Goal: Task Accomplishment & Management: Use online tool/utility

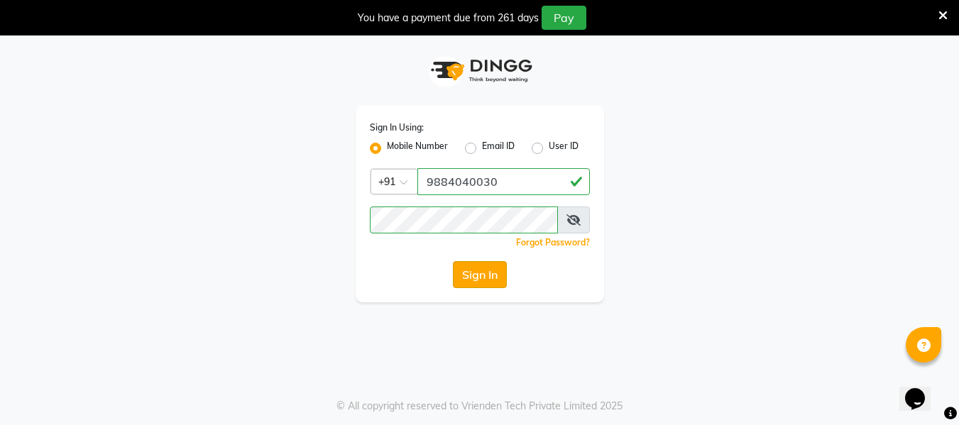
click at [483, 284] on button "Sign In" at bounding box center [480, 274] width 54 height 27
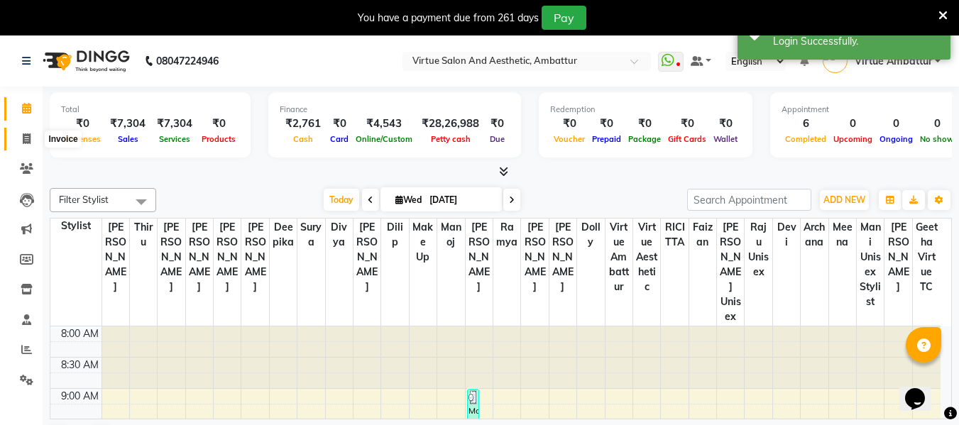
click at [32, 140] on span at bounding box center [26, 139] width 25 height 16
select select "service"
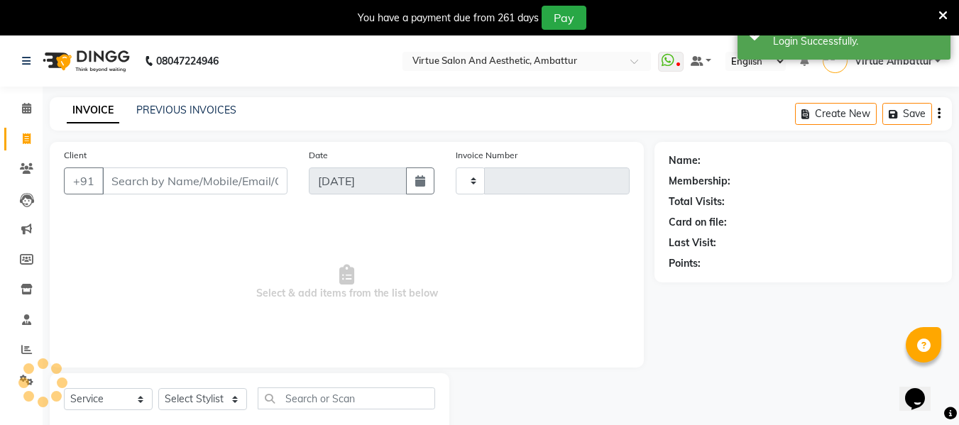
click at [169, 184] on input "Client" at bounding box center [194, 181] width 185 height 27
type input "3178"
select select "5237"
type input "9080332998"
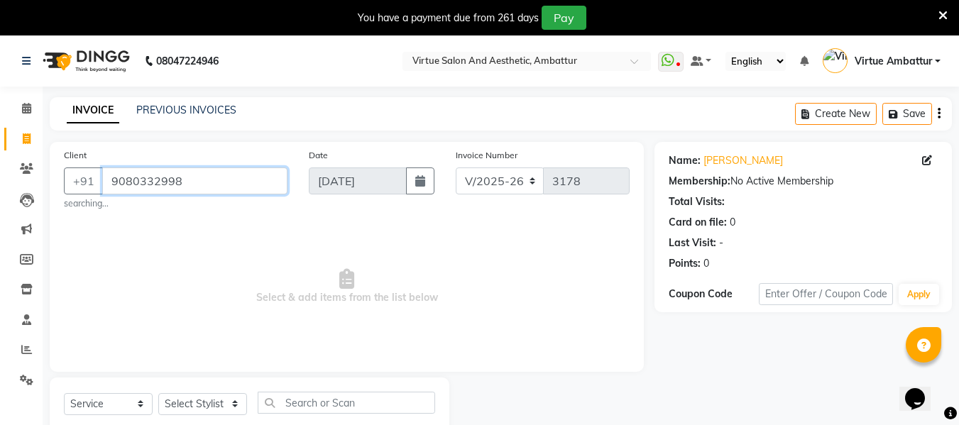
drag, startPoint x: 228, startPoint y: 186, endPoint x: 0, endPoint y: 165, distance: 228.9
click at [0, 165] on app-home "08047224946 Select Location × Virtue Salon And Aesthetic, Ambattur WhatsApp Sta…" at bounding box center [479, 251] width 959 height 431
paste input "9080332998"
type input "9080332998"
